Goal: Browse casually: Explore the website without a specific task or goal

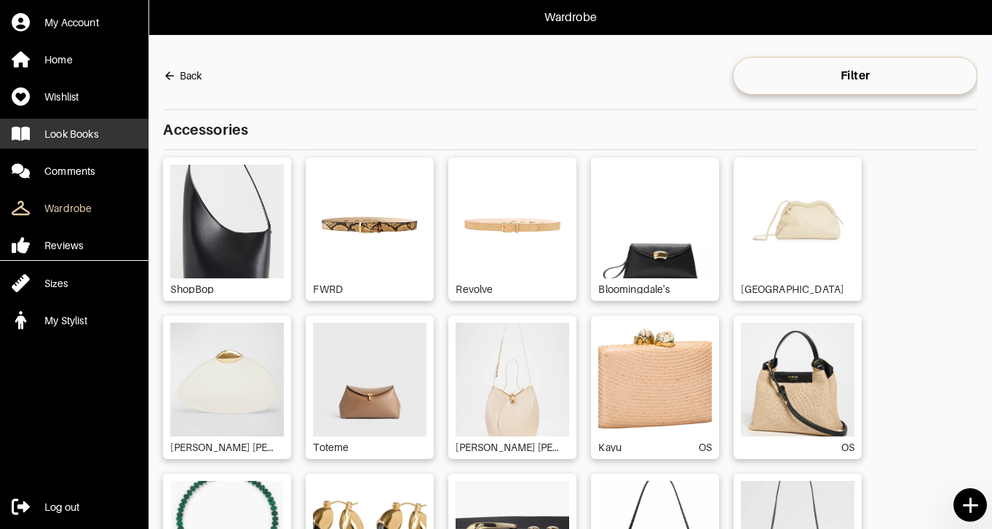
click at [78, 133] on div "Look Books" at bounding box center [71, 134] width 54 height 15
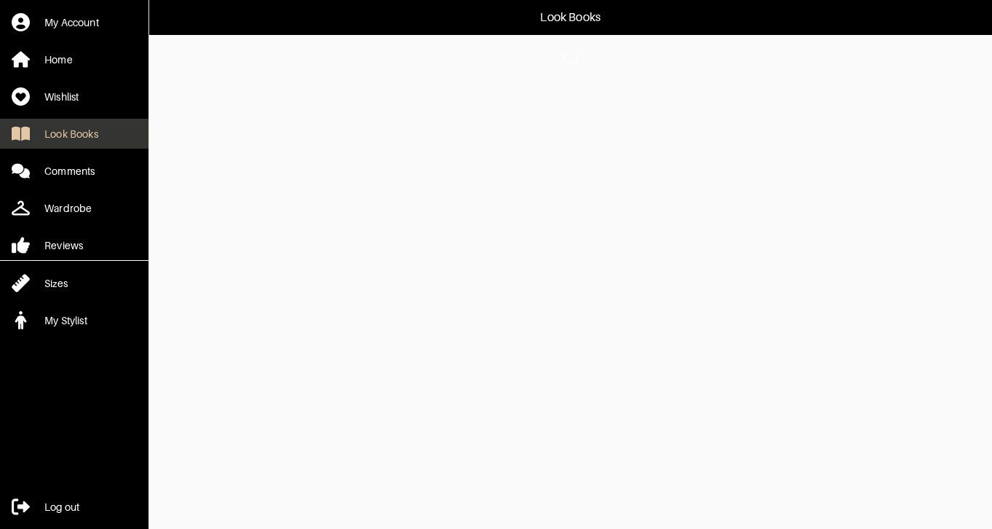
click at [99, 145] on link "Look Books" at bounding box center [74, 134] width 149 height 30
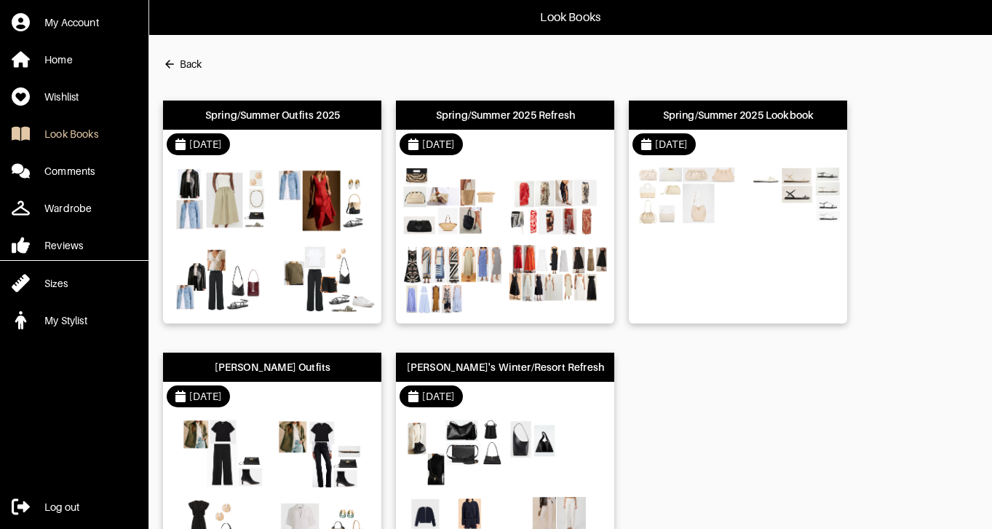
click at [258, 128] on div "Spring/Summer Outfits 2025" at bounding box center [272, 114] width 218 height 29
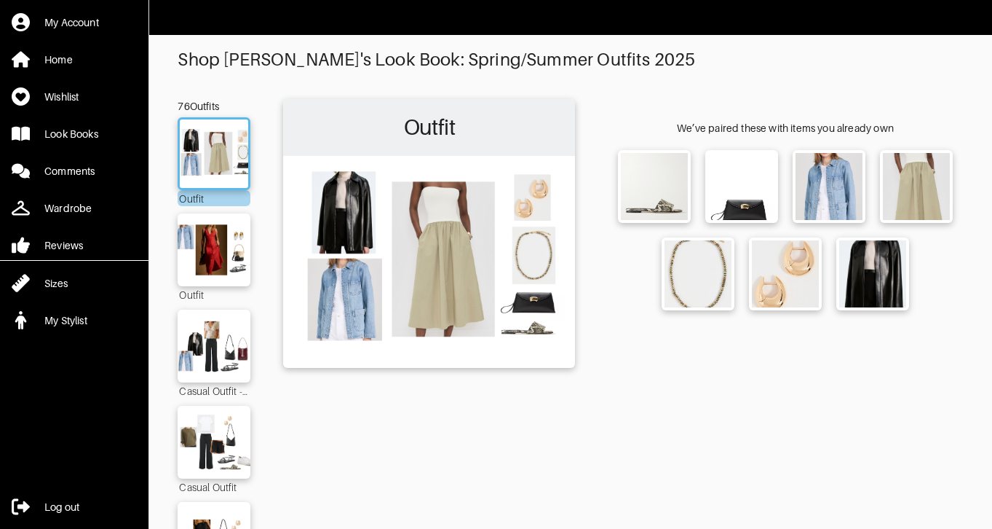
scroll to position [170, 0]
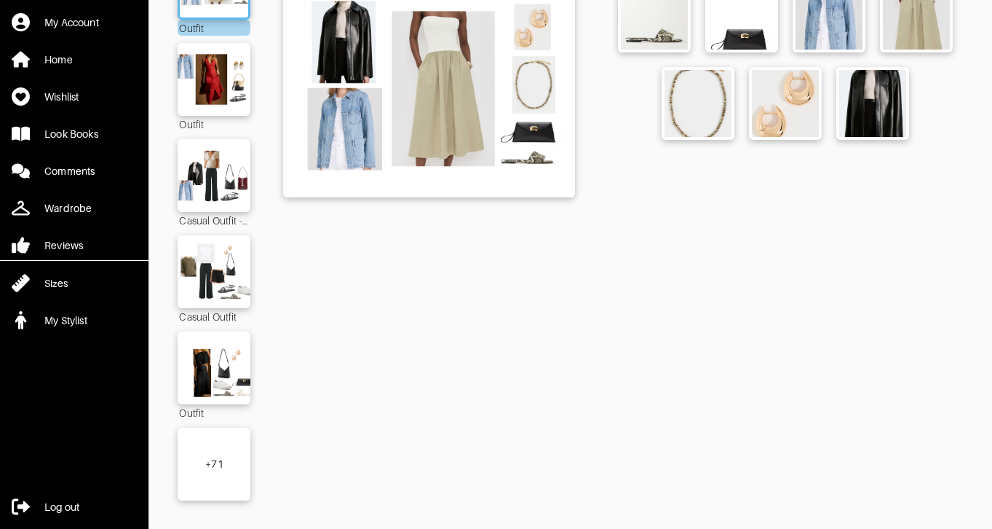
click at [202, 458] on div "+ 71" at bounding box center [214, 463] width 73 height 73
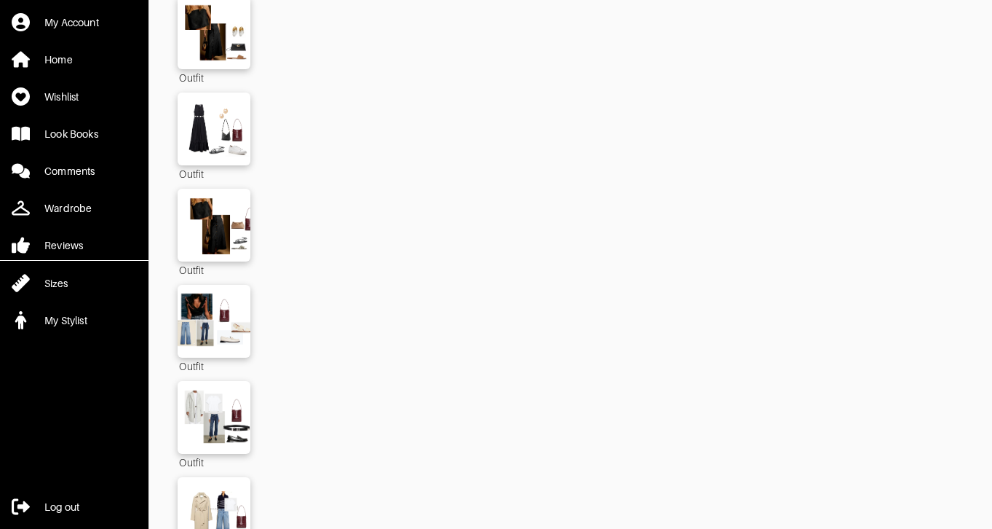
scroll to position [6900, 0]
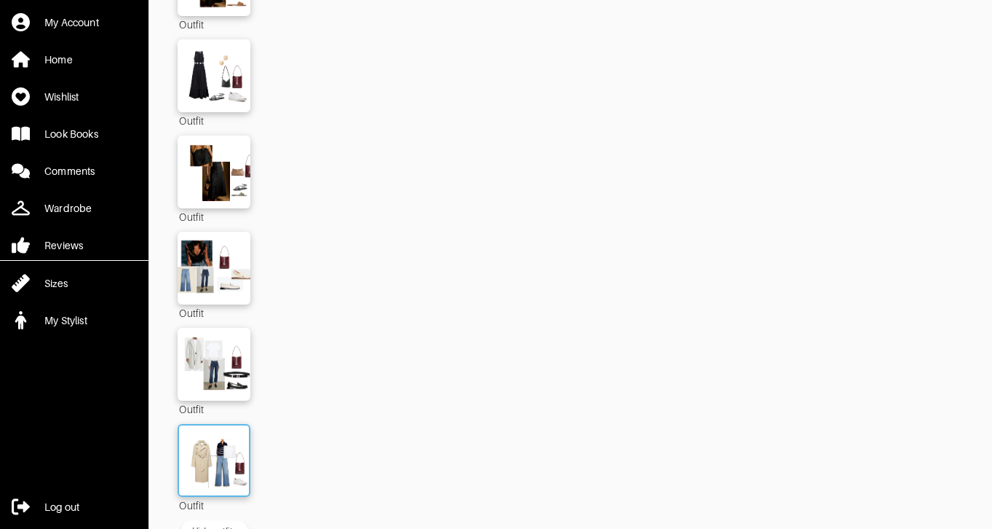
click at [223, 432] on img at bounding box center [214, 459] width 79 height 55
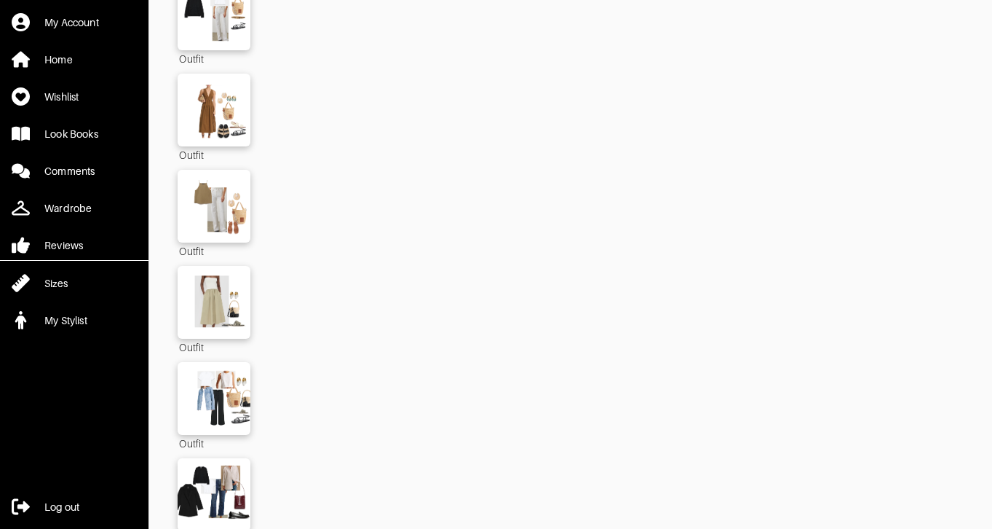
scroll to position [6900, 0]
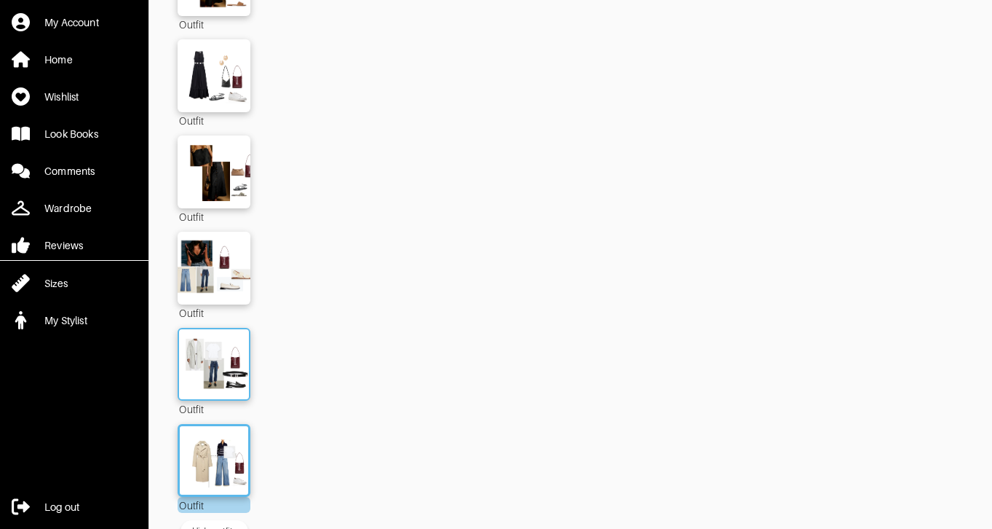
click at [210, 345] on img at bounding box center [214, 363] width 79 height 55
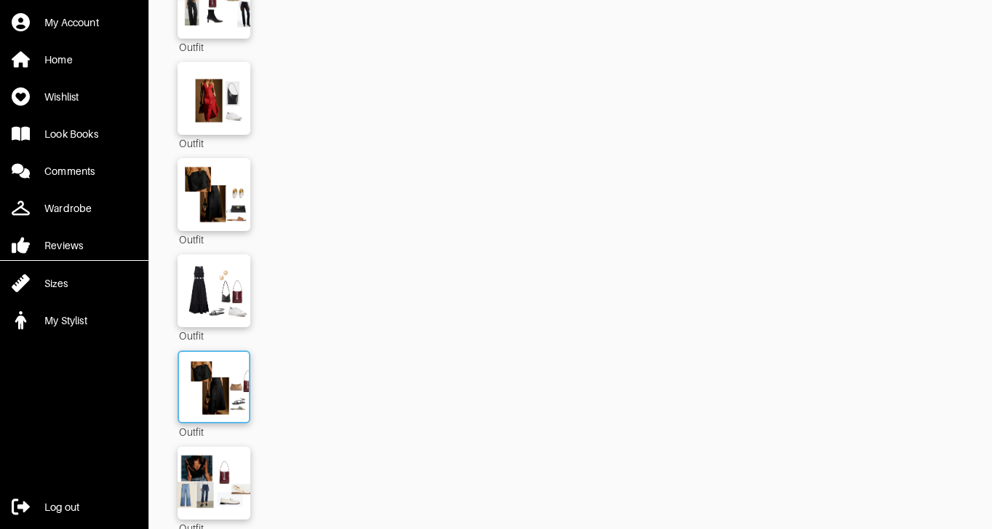
scroll to position [6680, 0]
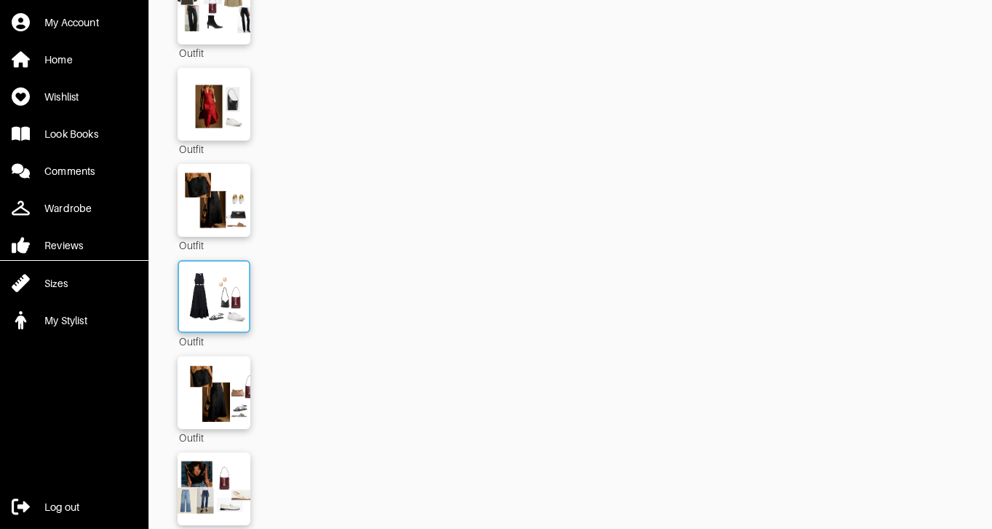
click at [235, 277] on img at bounding box center [214, 296] width 79 height 55
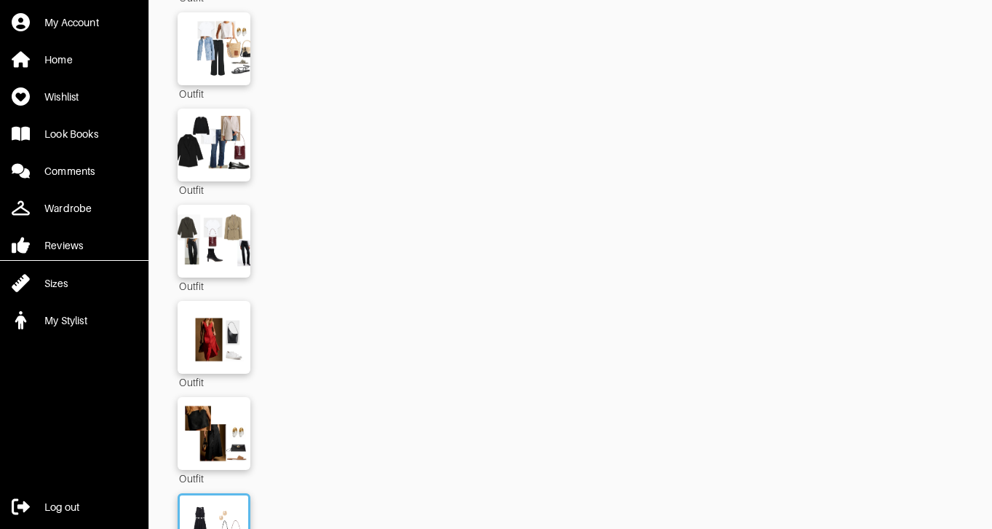
scroll to position [6446, 0]
click at [221, 237] on img at bounding box center [214, 242] width 83 height 58
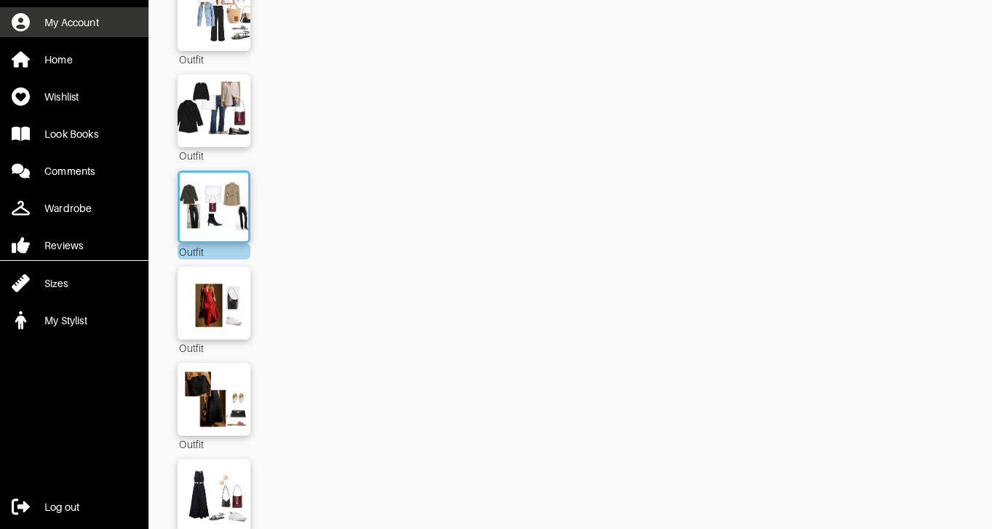
scroll to position [6477, 0]
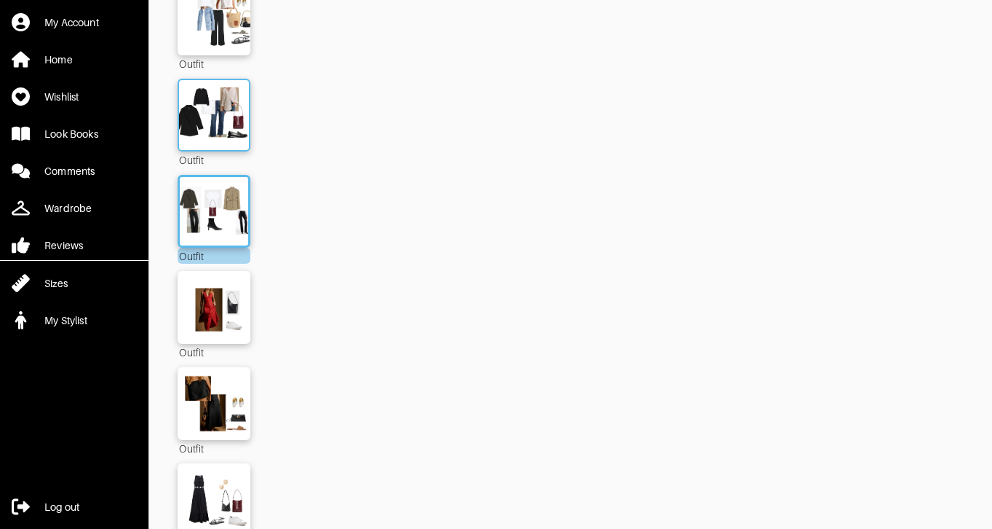
click at [198, 101] on img at bounding box center [214, 114] width 79 height 55
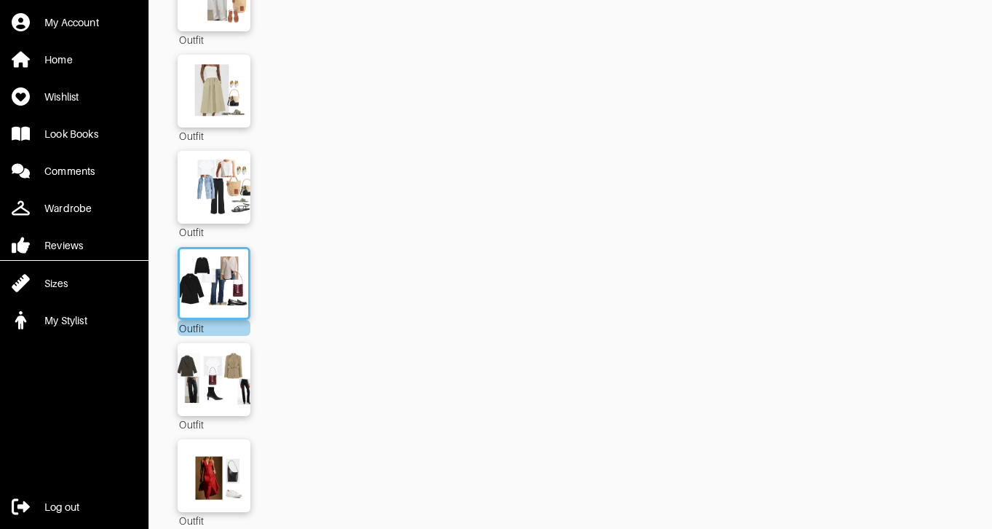
scroll to position [6306, 0]
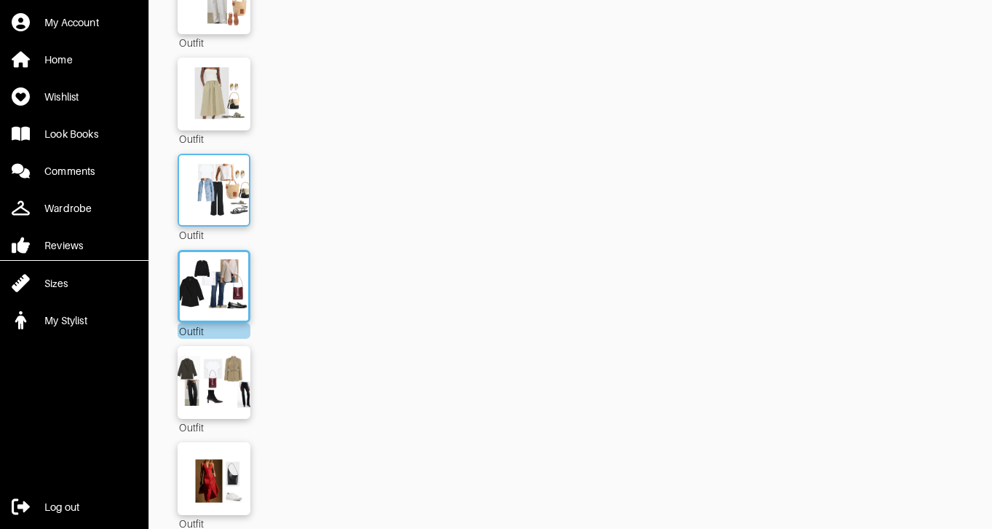
click at [207, 162] on img at bounding box center [214, 189] width 79 height 55
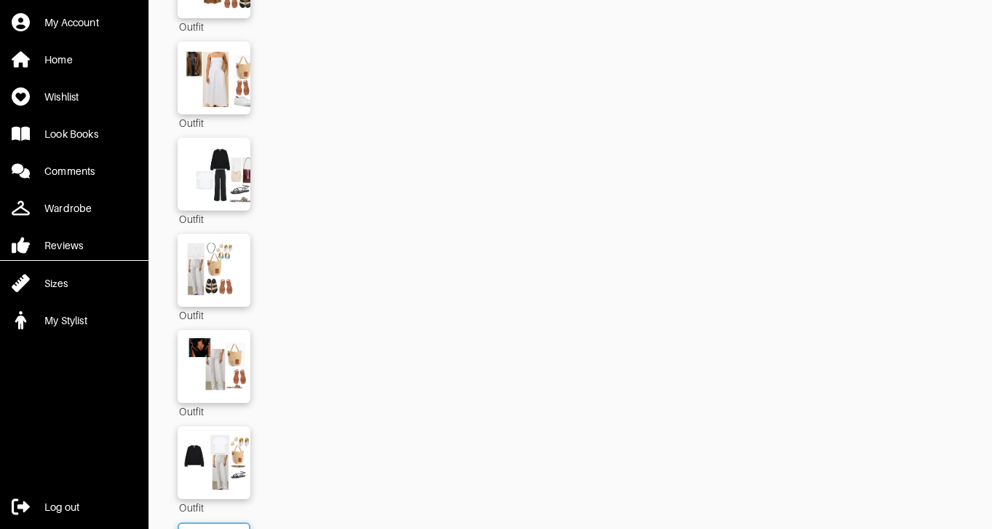
scroll to position [5646, 0]
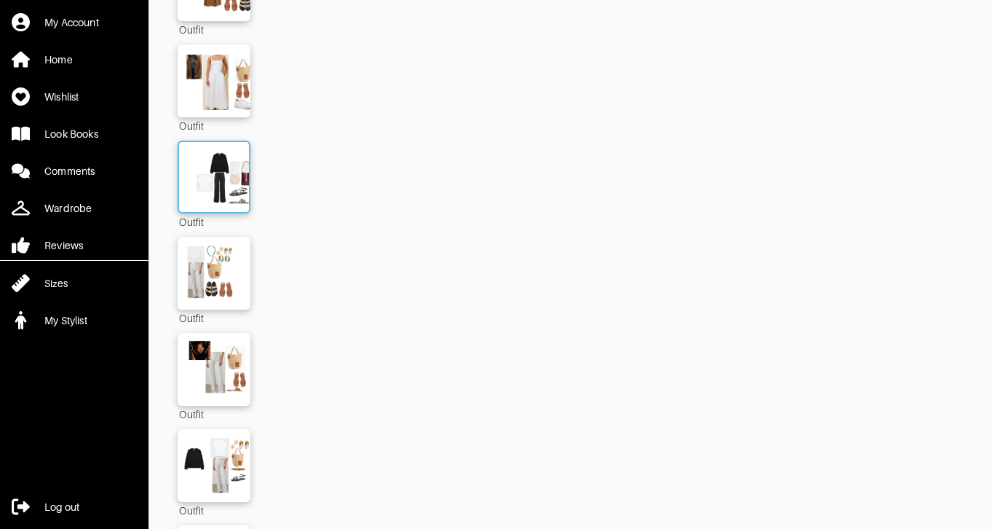
click at [210, 169] on img at bounding box center [214, 176] width 79 height 55
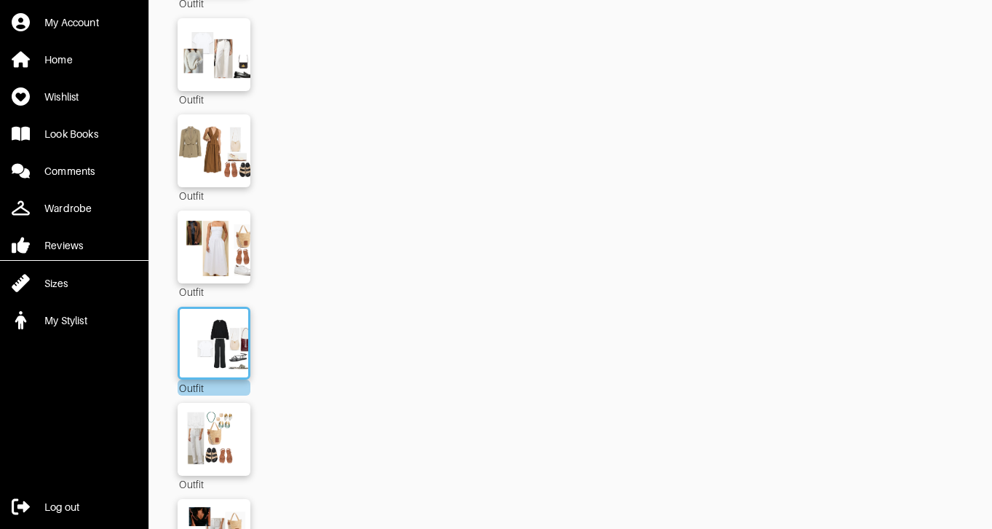
scroll to position [5479, 0]
click at [206, 230] on img at bounding box center [214, 247] width 79 height 55
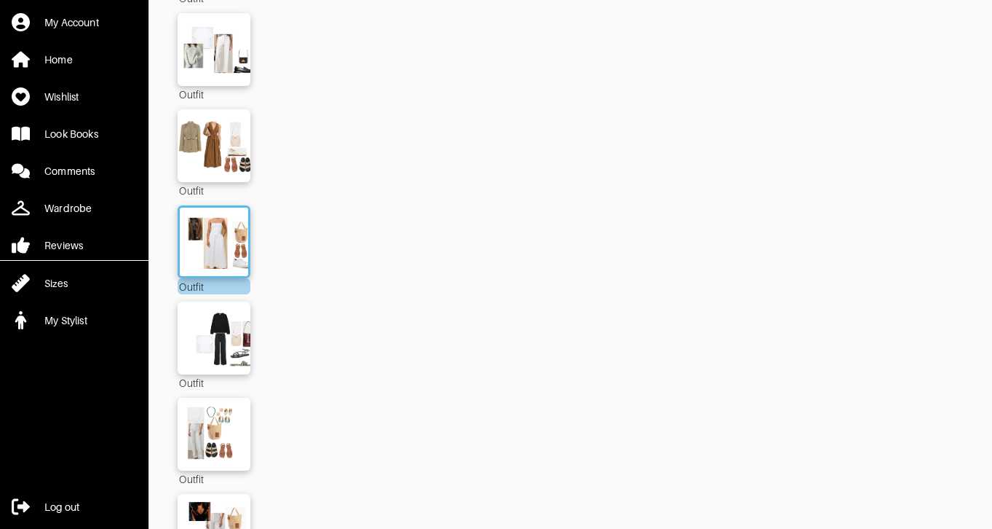
scroll to position [5486, 0]
click at [210, 143] on img at bounding box center [214, 144] width 79 height 55
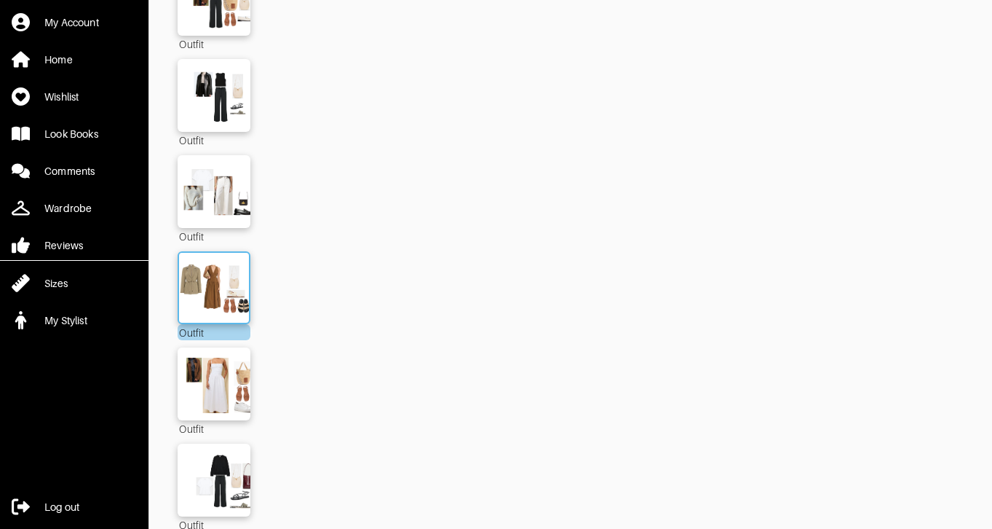
scroll to position [5337, 0]
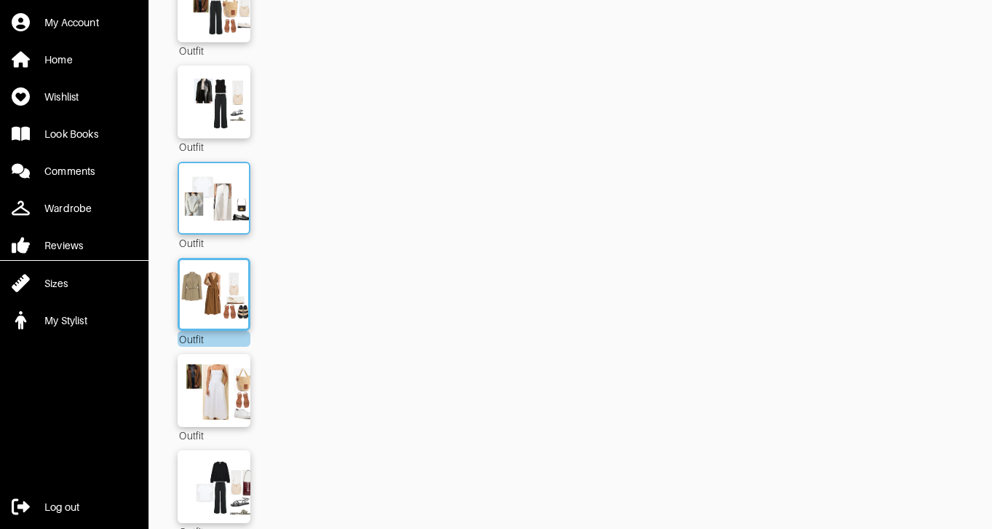
click at [217, 202] on img at bounding box center [214, 197] width 79 height 55
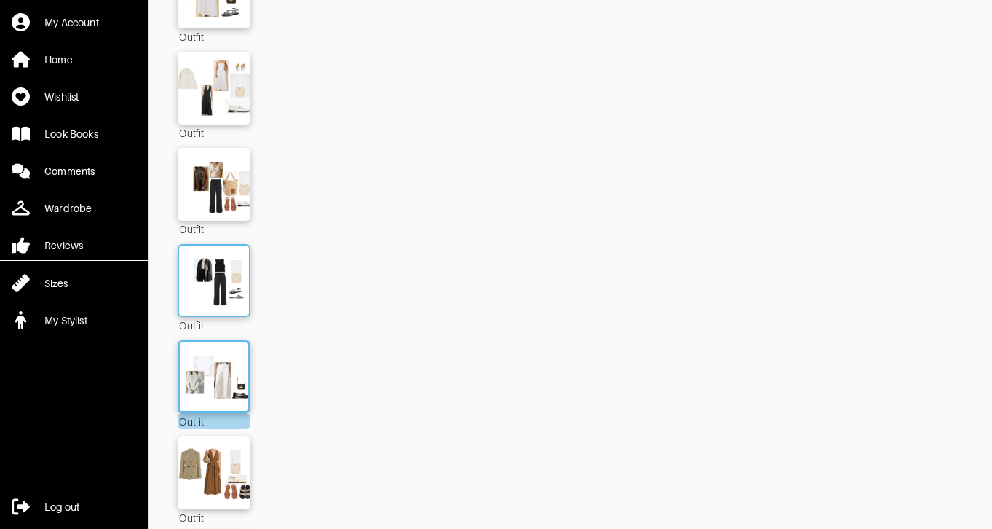
scroll to position [5157, 0]
click at [201, 254] on img at bounding box center [214, 281] width 79 height 55
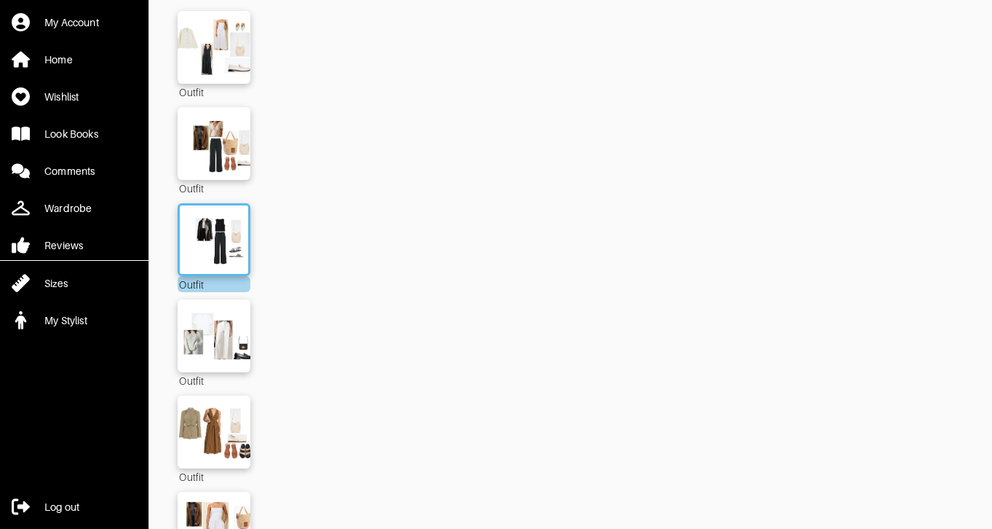
scroll to position [5197, 0]
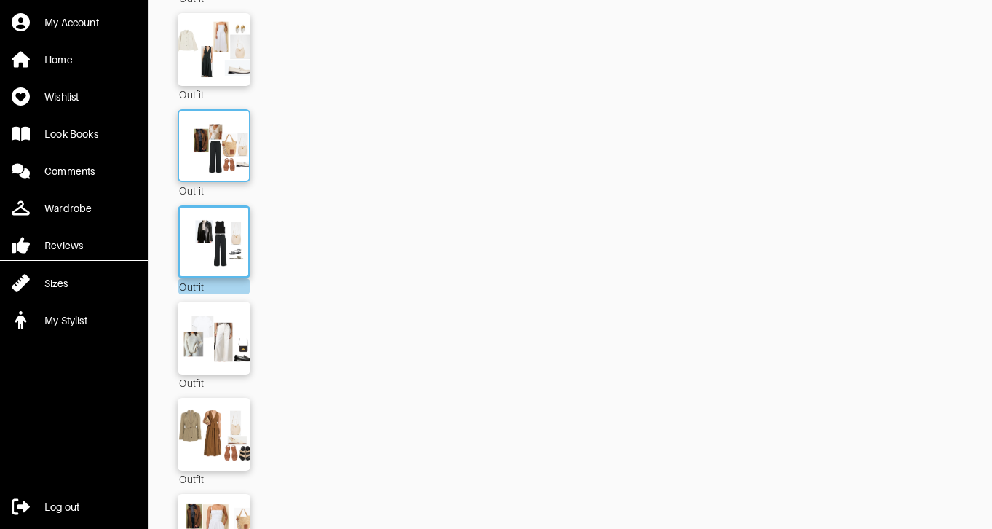
click at [204, 142] on img at bounding box center [214, 145] width 79 height 55
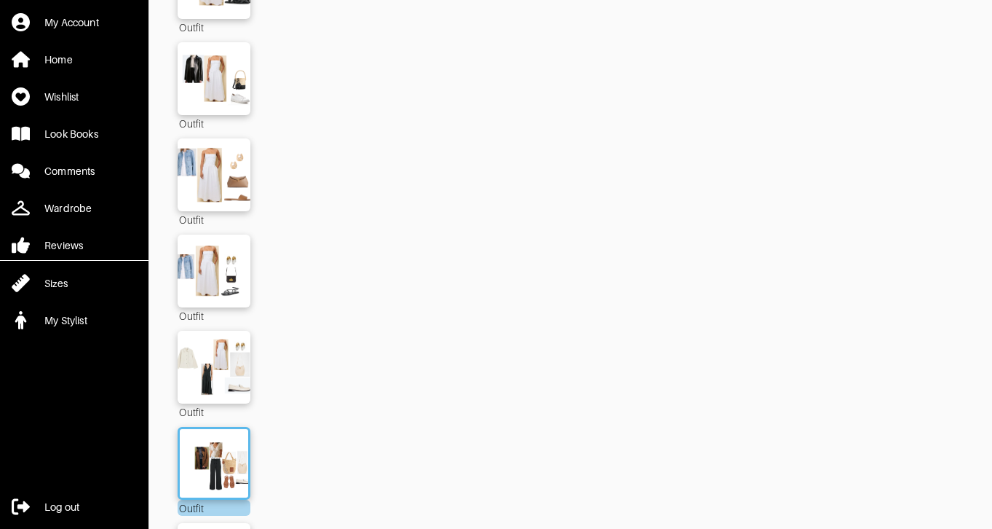
scroll to position [4876, 0]
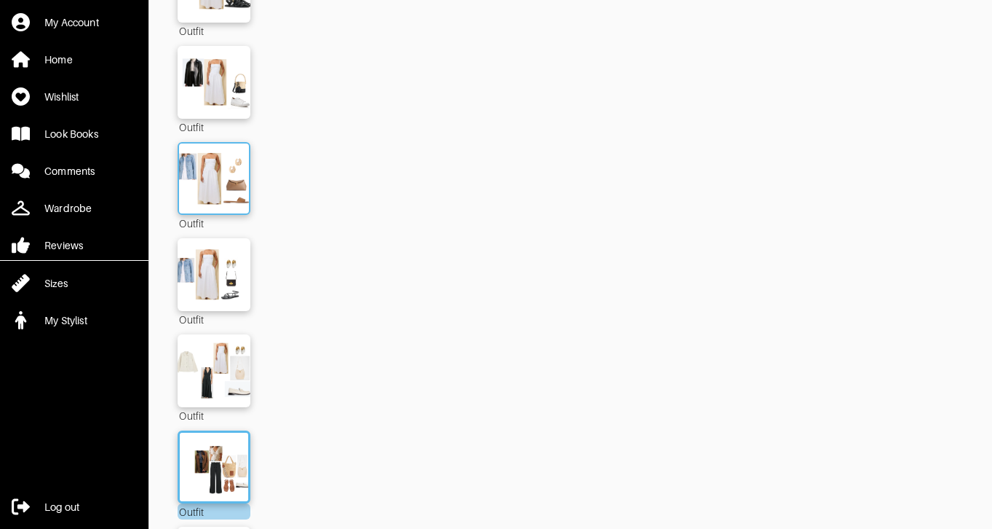
click at [214, 178] on img at bounding box center [214, 178] width 79 height 55
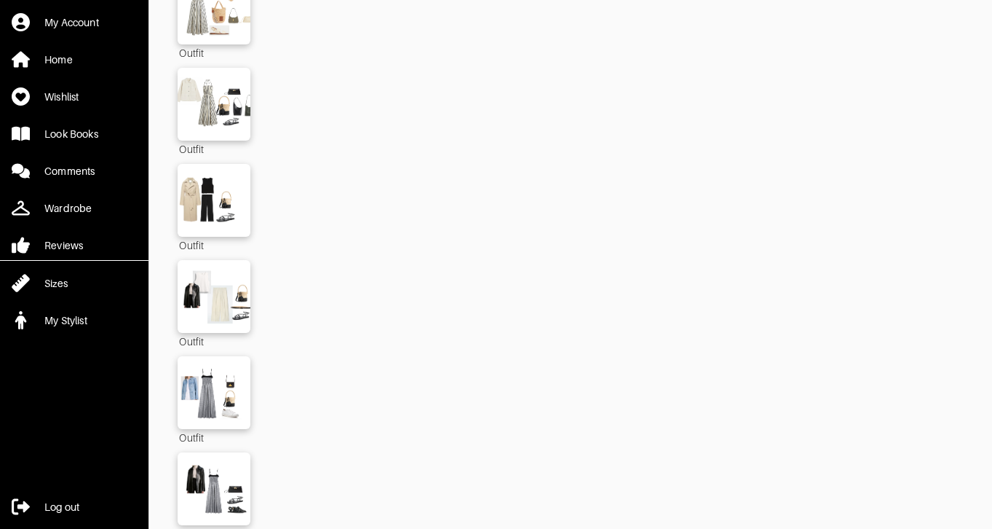
scroll to position [3992, 0]
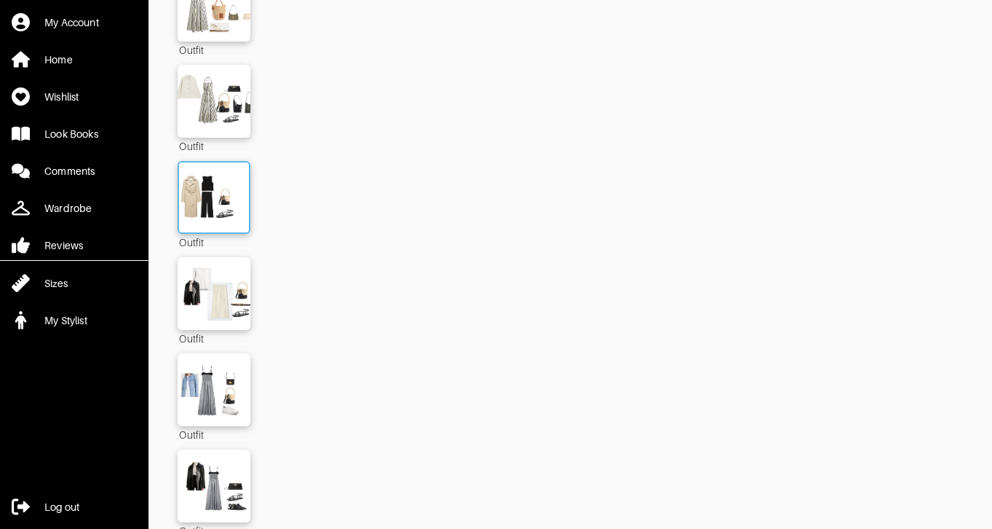
click at [216, 204] on img at bounding box center [214, 197] width 79 height 55
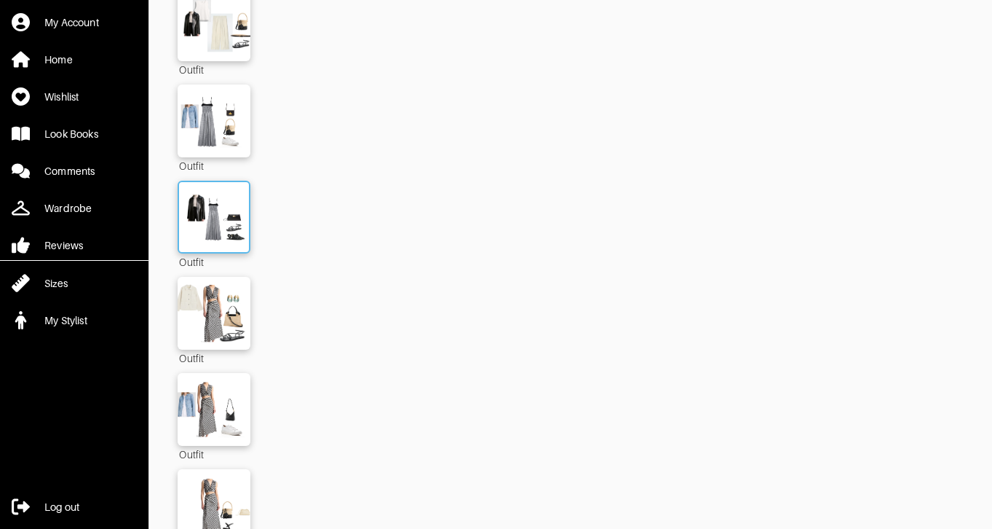
scroll to position [4260, 0]
click at [222, 190] on img at bounding box center [214, 217] width 79 height 55
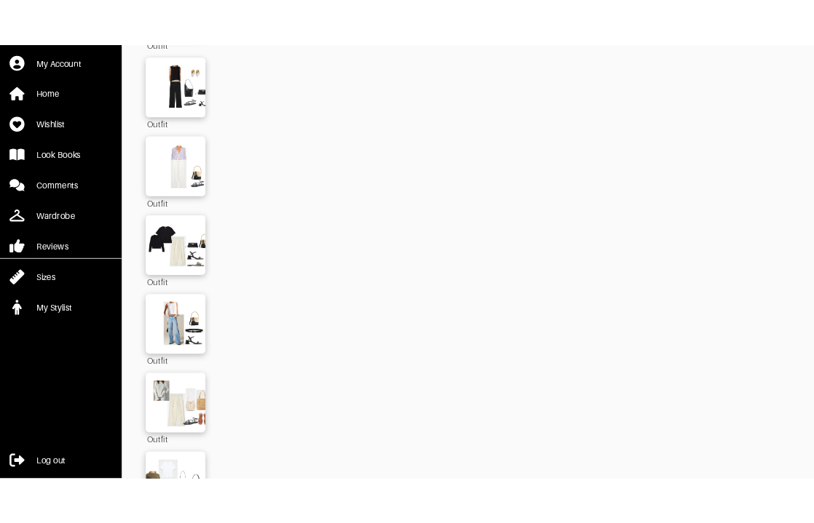
scroll to position [3577, 0]
